Goal: Check status: Check status

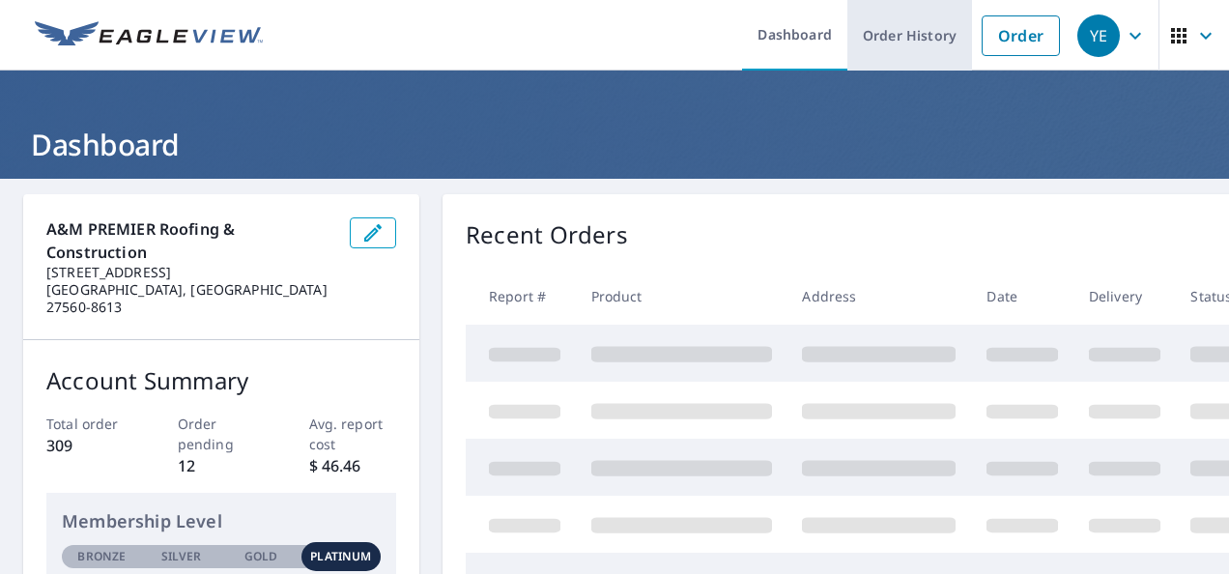
click at [927, 42] on link "Order History" at bounding box center [909, 35] width 125 height 71
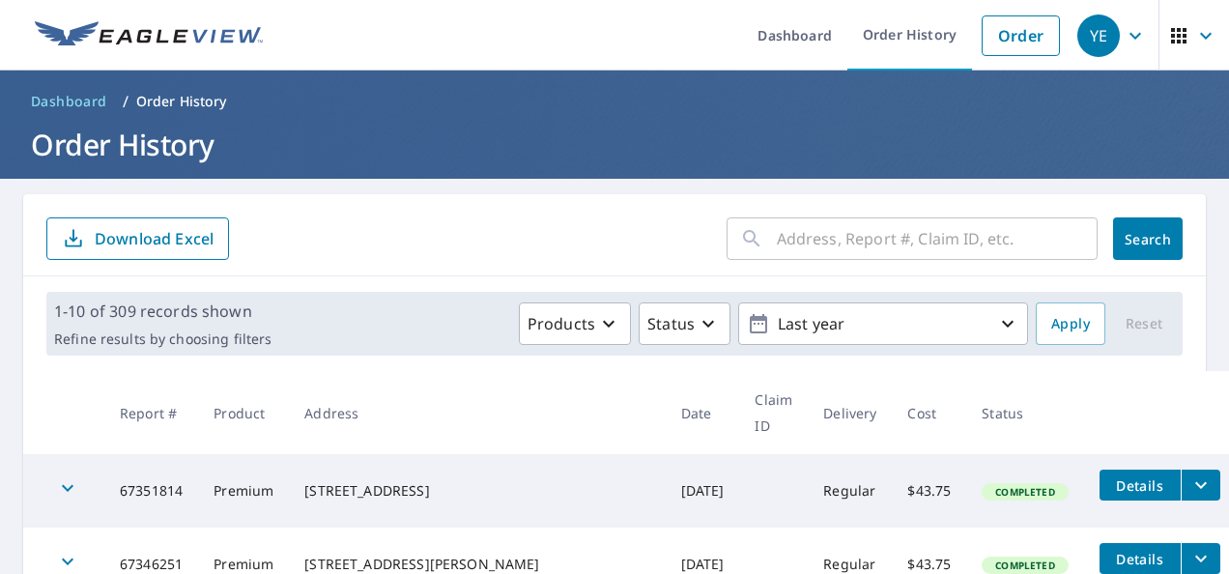
click at [819, 257] on input "text" at bounding box center [937, 239] width 321 height 54
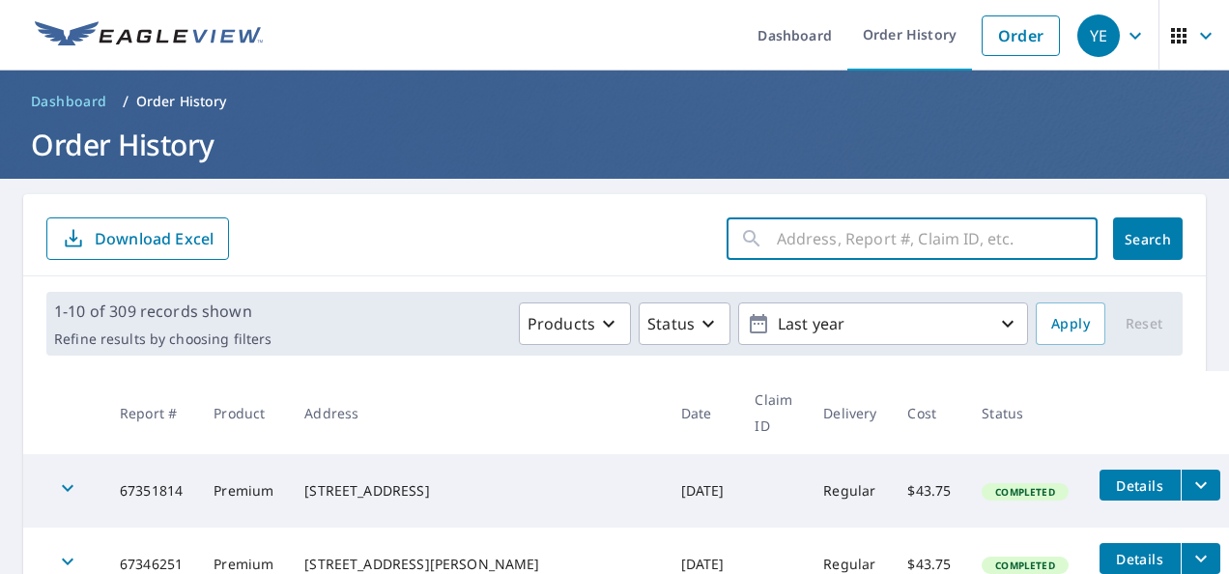
paste input "[STREET_ADDRESS]"
type input "[STREET_ADDRESS]"
click button "Search" at bounding box center [1148, 238] width 70 height 43
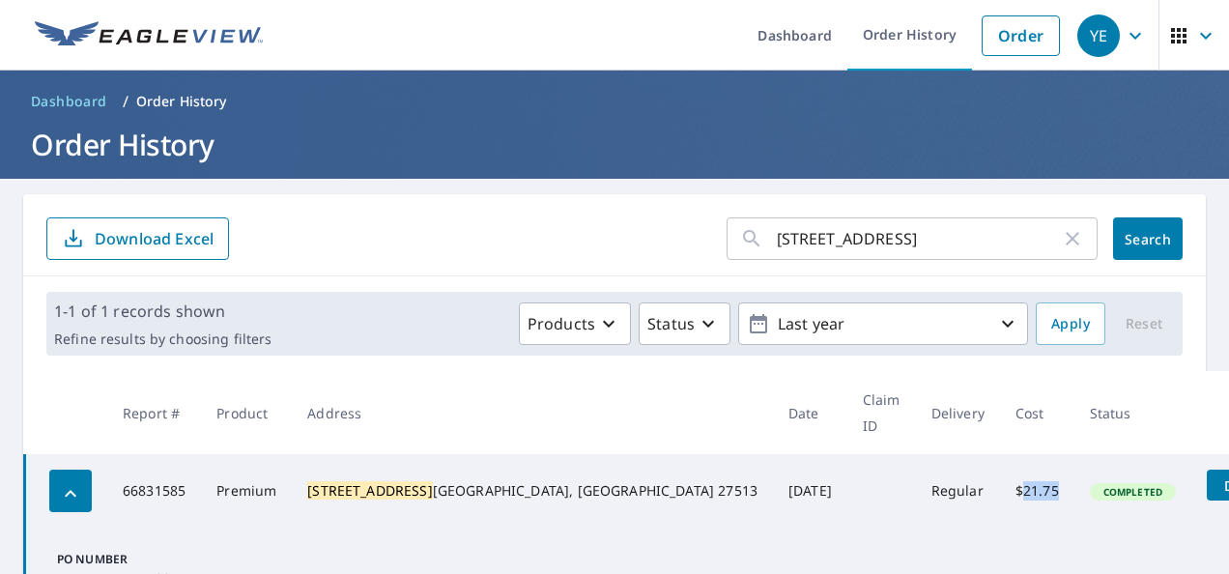
drag, startPoint x: 838, startPoint y: 460, endPoint x: 874, endPoint y: 464, distance: 36.9
click at [1000, 464] on td "$21.75" at bounding box center [1037, 490] width 74 height 73
copy td "21.75"
